Goal: Task Accomplishment & Management: Manage account settings

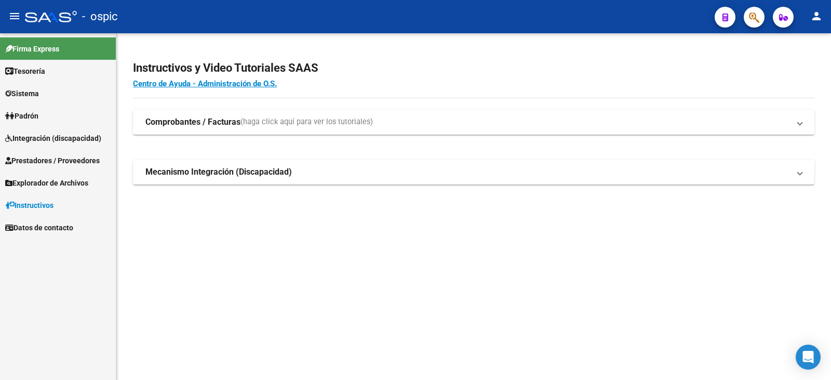
click at [39, 88] on span "Sistema" at bounding box center [22, 93] width 34 height 11
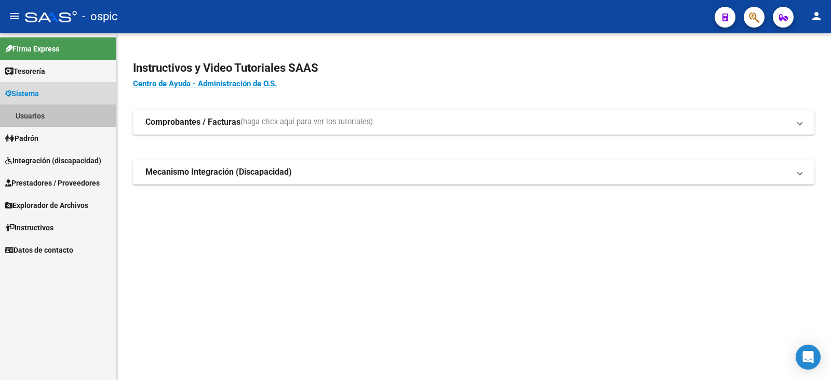
click at [57, 118] on link "Usuarios" at bounding box center [58, 115] width 116 height 22
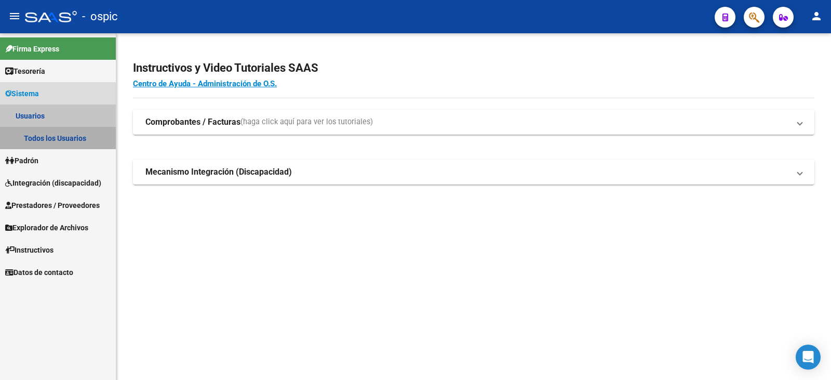
click at [60, 135] on link "Todos los Usuarios" at bounding box center [58, 138] width 116 height 22
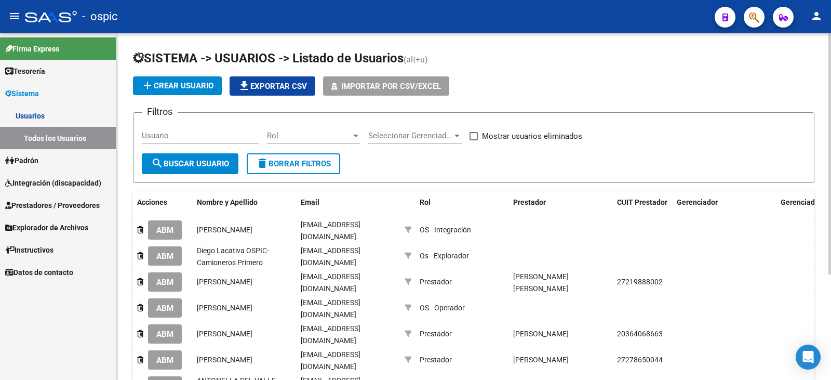
click at [184, 130] on div "Usuario" at bounding box center [200, 132] width 117 height 22
type input "MEDRANO"
click at [189, 164] on span "search Buscar Usuario" at bounding box center [190, 163] width 78 height 9
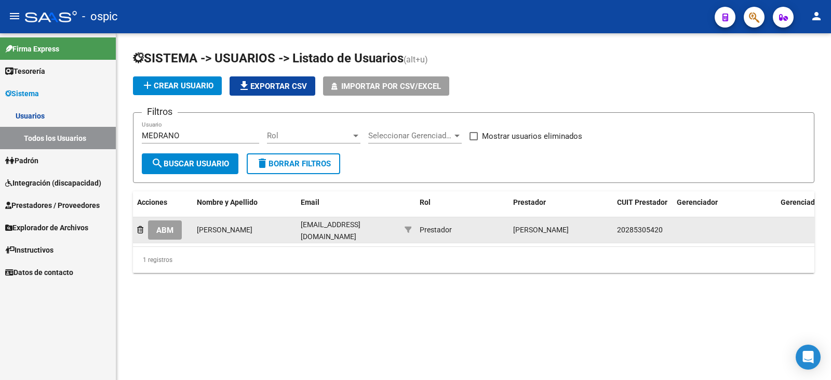
click at [161, 235] on button "ABM" at bounding box center [165, 229] width 34 height 19
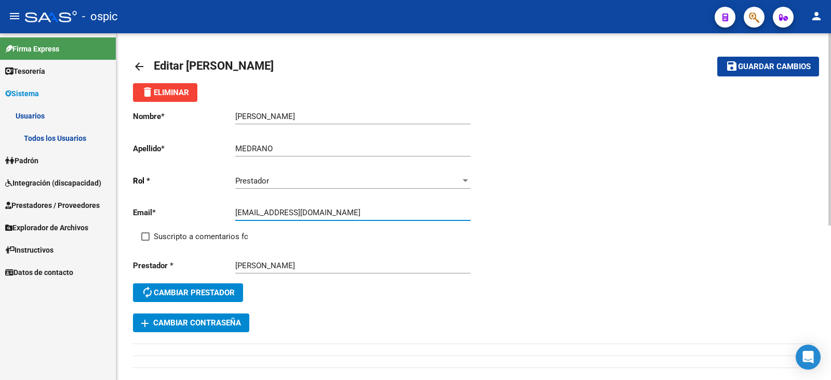
drag, startPoint x: 256, startPoint y: 212, endPoint x: 177, endPoint y: 213, distance: 79.5
click at [177, 213] on app-form-text-field "Email * [EMAIL_ADDRESS][DOMAIN_NAME] Ingresar email" at bounding box center [301, 212] width 337 height 9
paste input "email"
type input "[EMAIL_ADDRESS][DOMAIN_NAME]"
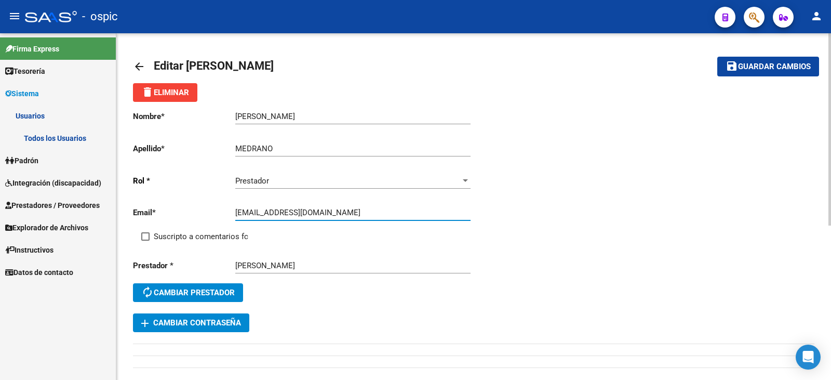
click at [740, 67] on span "Guardar cambios" at bounding box center [774, 66] width 73 height 9
